Goal: Information Seeking & Learning: Learn about a topic

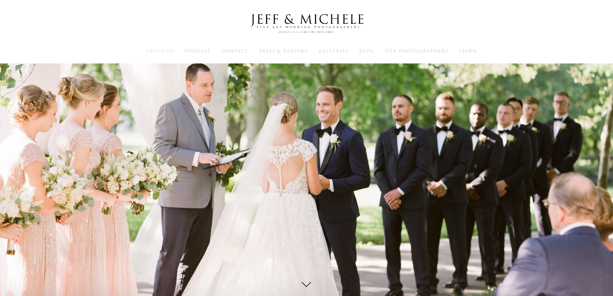
click at [170, 49] on span "About Us" at bounding box center [160, 51] width 28 height 6
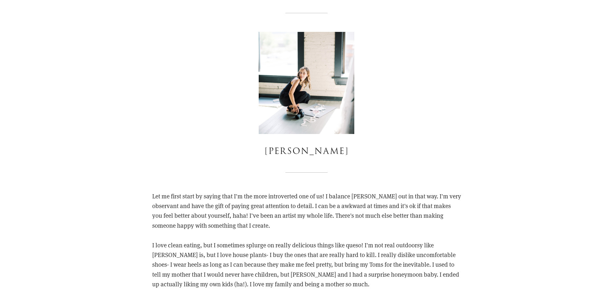
scroll to position [580, 0]
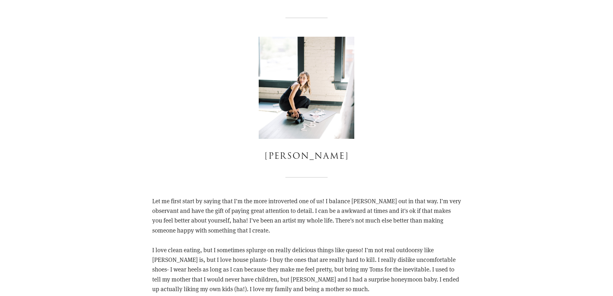
click at [277, 152] on h3 "Michele Armstrong" at bounding box center [306, 157] width 309 height 14
click at [321, 152] on h3 "Michele Armstrong" at bounding box center [306, 157] width 309 height 14
copy h3 "Michele Armstrong"
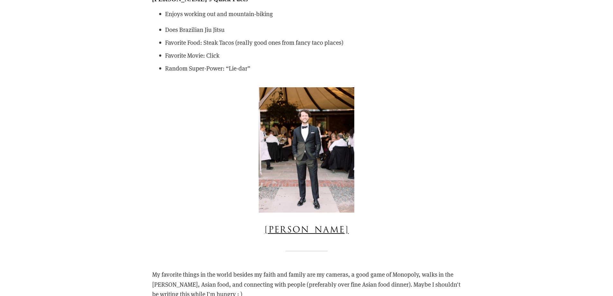
scroll to position [998, 0]
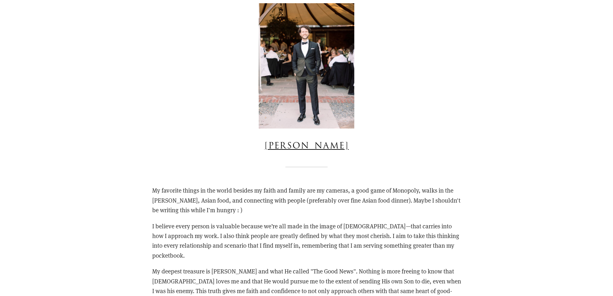
copy link "Jeff Armstrong"
drag, startPoint x: 251, startPoint y: 144, endPoint x: 360, endPoint y: 146, distance: 108.8
click at [360, 146] on h3 "Jeff Armstrong" at bounding box center [306, 146] width 309 height 14
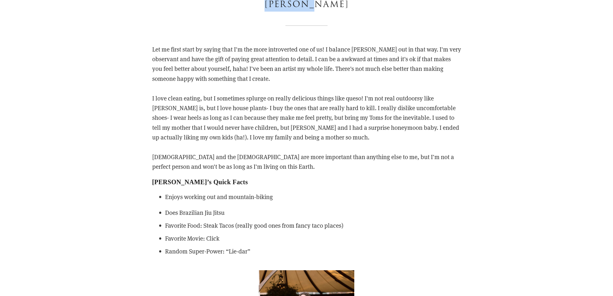
scroll to position [676, 0]
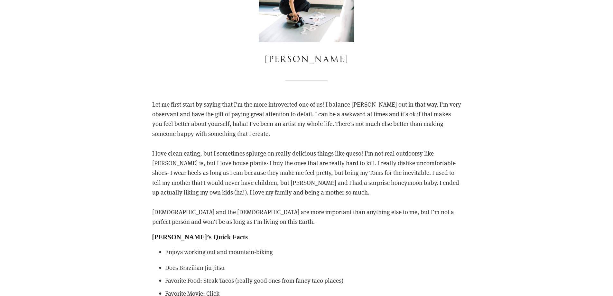
click at [290, 59] on h3 "Michele Armstrong" at bounding box center [306, 60] width 309 height 14
click at [329, 60] on h3 "Michele Armstrong" at bounding box center [306, 60] width 309 height 14
